Goal: Navigation & Orientation: Find specific page/section

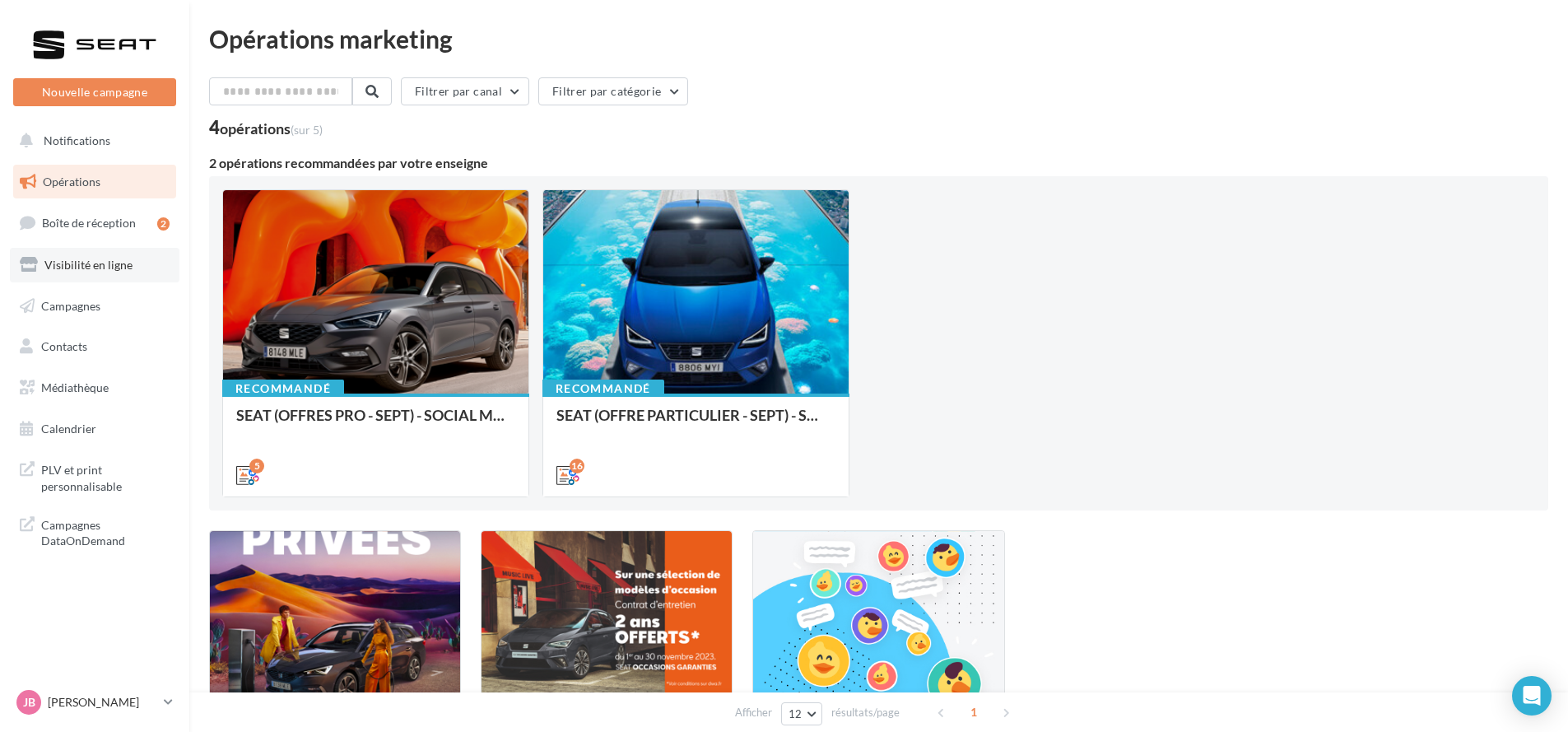
click at [132, 254] on link "Visibilité en ligne" at bounding box center [94, 265] width 170 height 35
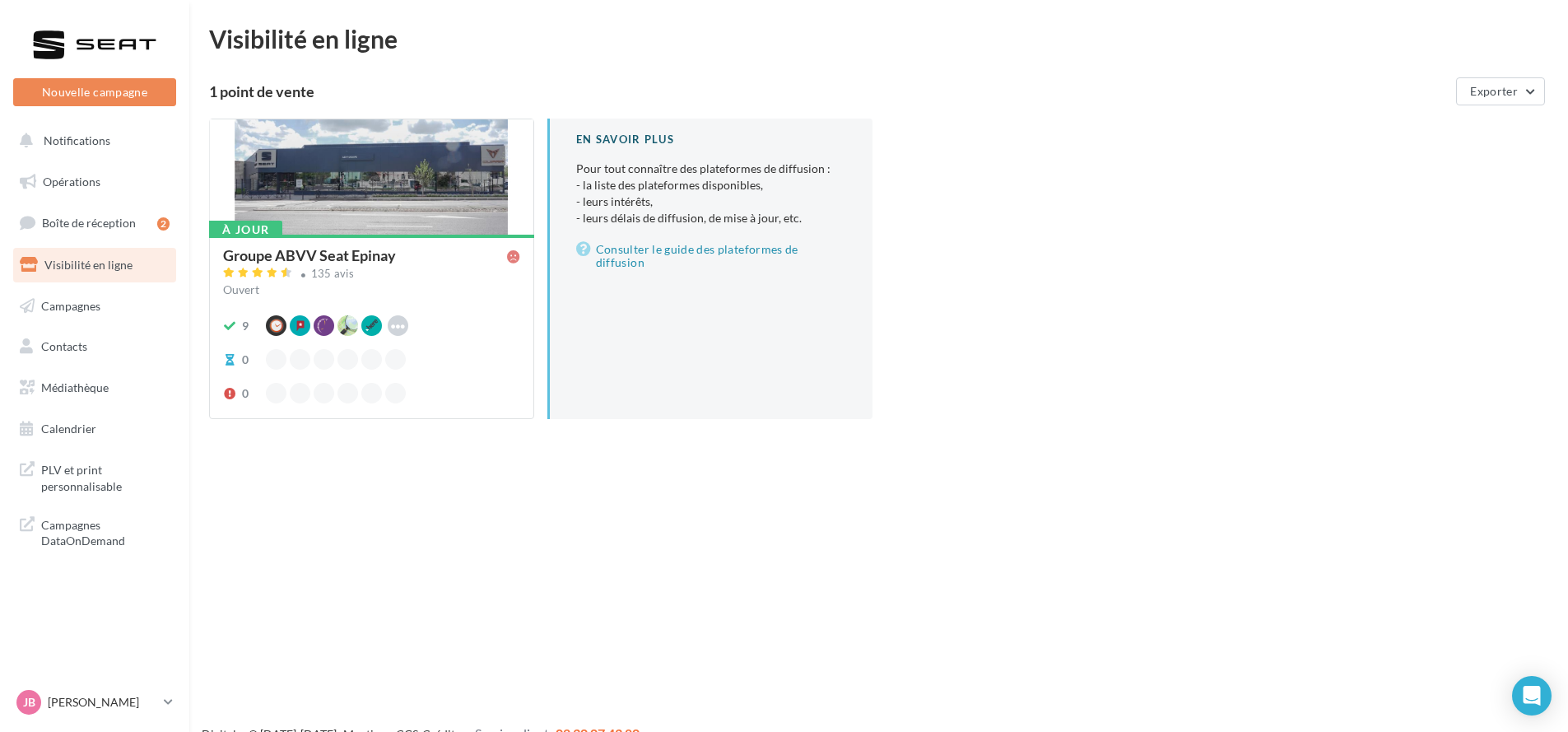
click at [419, 337] on div "9 Google Waze Apple Business Connect Hoodspot 0 0" at bounding box center [372, 360] width 298 height 88
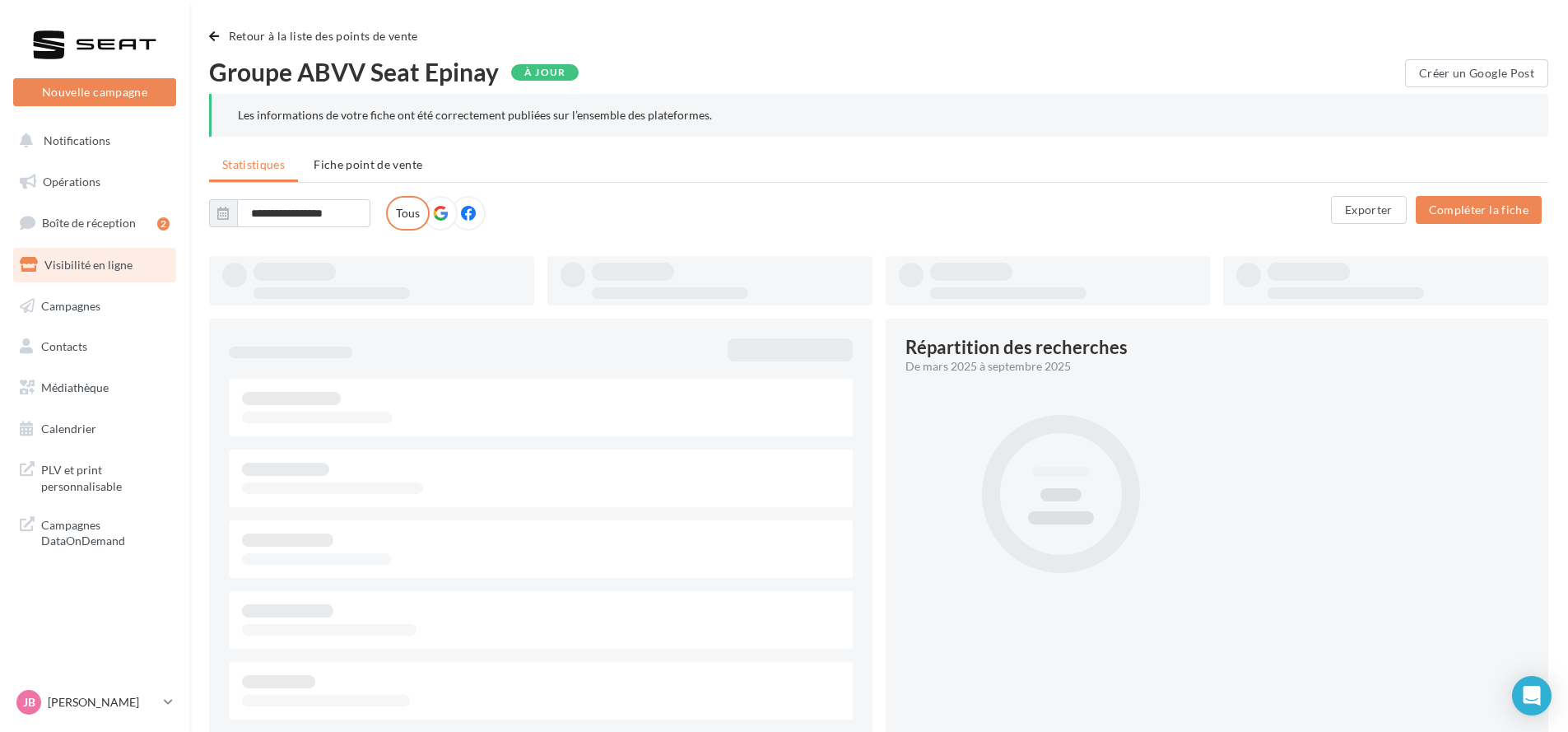
type input "**********"
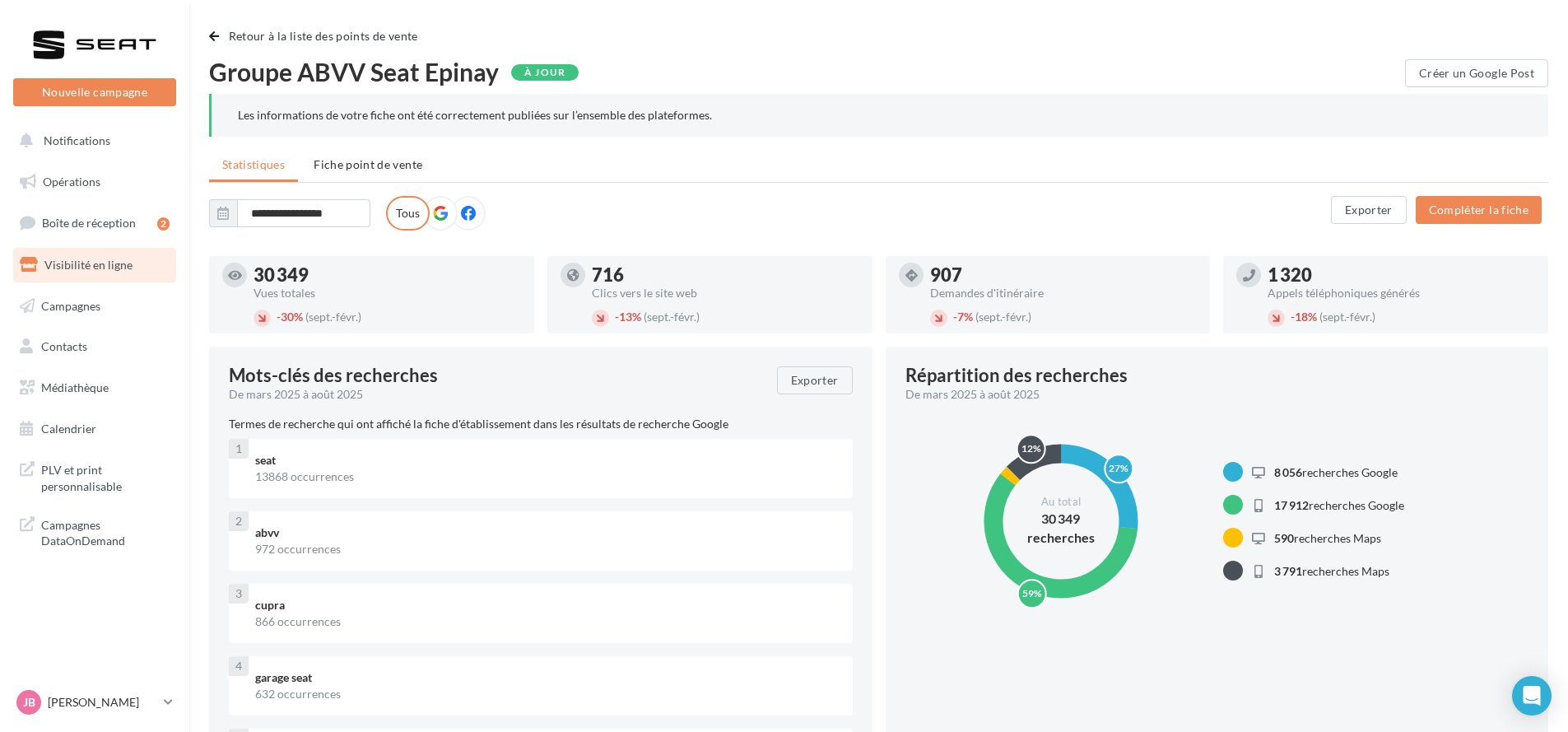
click at [424, 316] on div "- 30% (sept.-févr.)" at bounding box center [387, 318] width 267 height 18
drag, startPoint x: 115, startPoint y: 710, endPoint x: 125, endPoint y: 695, distance: 18.0
click at [113, 708] on p "[PERSON_NAME]" at bounding box center [102, 702] width 110 height 16
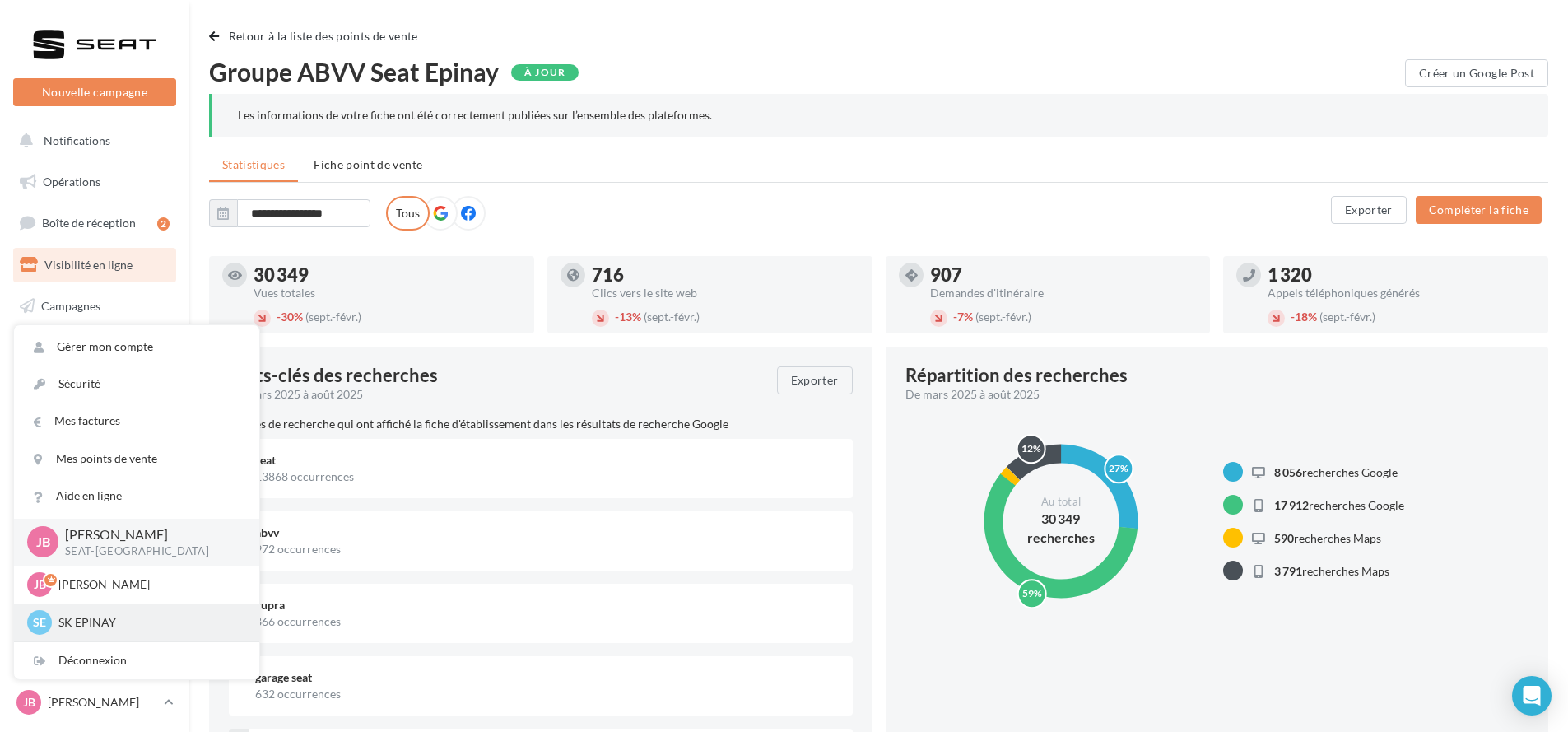
click at [156, 634] on div "SE SK EPINAY sk-epin-bou" at bounding box center [136, 622] width 219 height 25
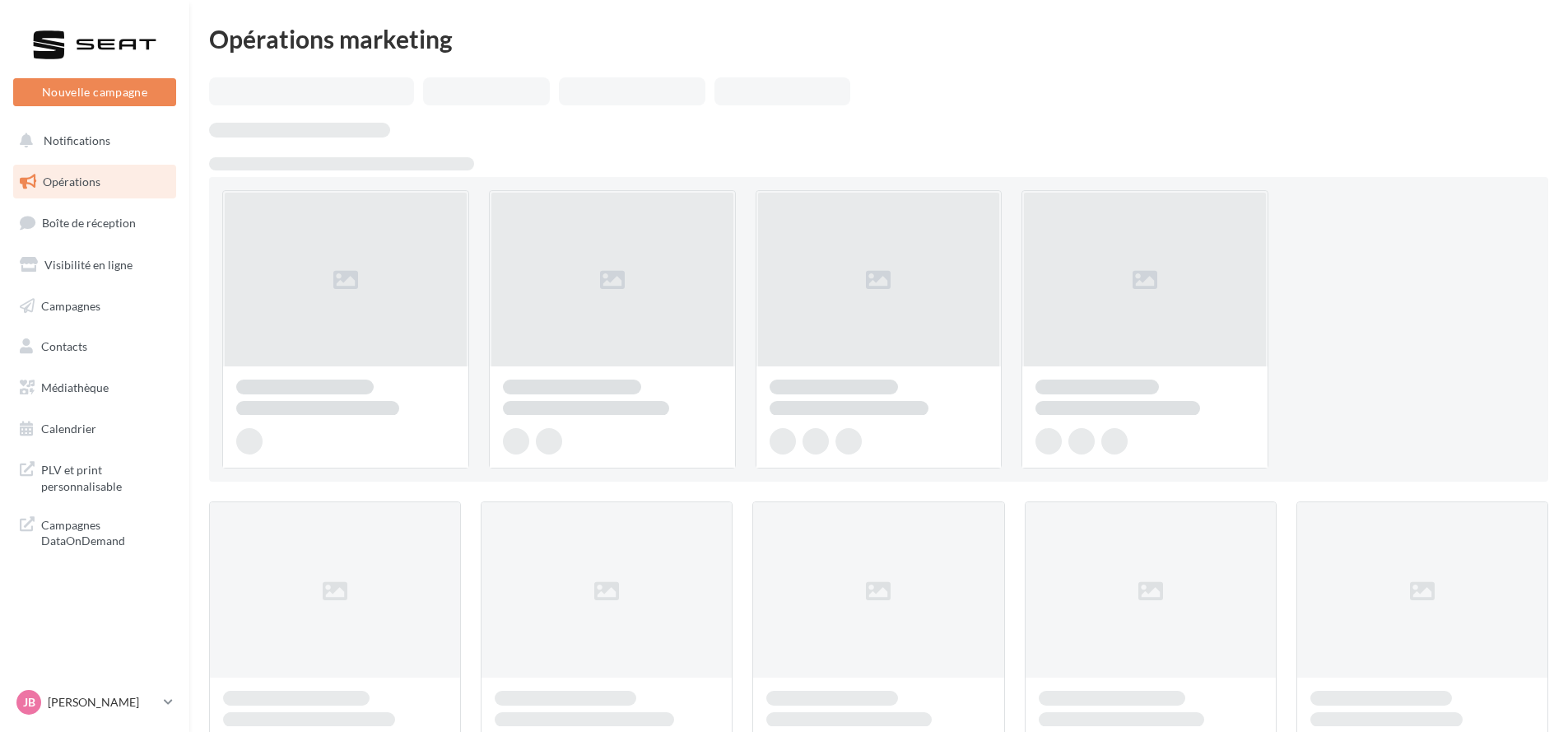
click at [84, 462] on span "PLV et print personnalisable" at bounding box center [106, 476] width 128 height 35
